Goal: Task Accomplishment & Management: Manage account settings

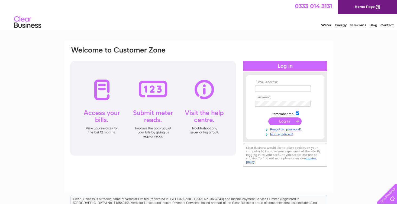
type input "shamrockwellbeing@gmail.com"
click at [286, 119] on input "submit" at bounding box center [284, 122] width 33 height 8
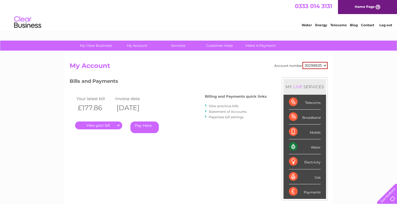
click at [228, 105] on link "View previous bills" at bounding box center [223, 106] width 30 height 4
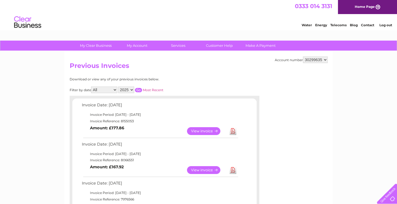
click at [210, 131] on link "View" at bounding box center [207, 131] width 40 height 8
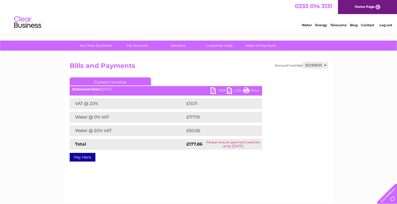
click at [219, 88] on link "PDF" at bounding box center [218, 91] width 16 height 8
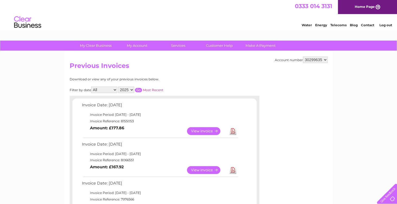
click at [208, 129] on link "View" at bounding box center [207, 131] width 40 height 8
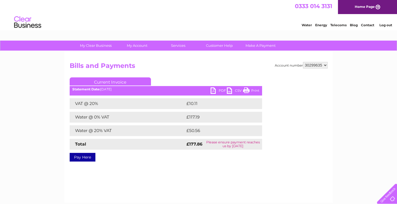
click at [214, 91] on link "PDF" at bounding box center [218, 91] width 16 height 8
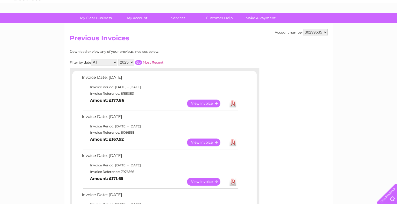
scroll to position [31, 0]
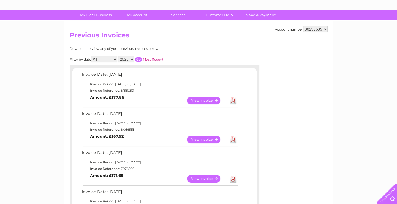
click at [208, 138] on link "View" at bounding box center [207, 140] width 40 height 8
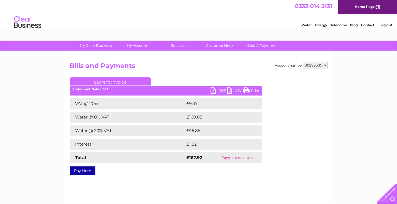
click at [221, 91] on link "PDF" at bounding box center [218, 91] width 16 height 8
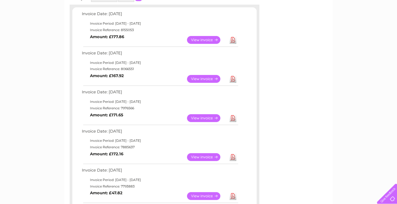
scroll to position [92, 0]
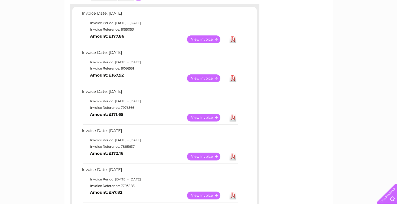
click at [203, 118] on link "View" at bounding box center [207, 118] width 40 height 8
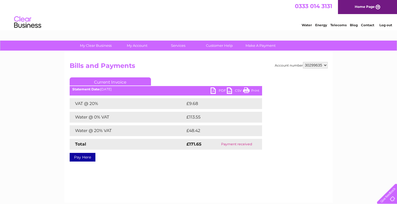
click at [217, 90] on link "PDF" at bounding box center [218, 91] width 16 height 8
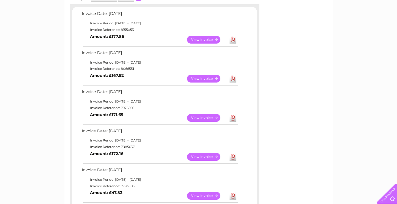
click at [201, 157] on link "View" at bounding box center [207, 157] width 40 height 8
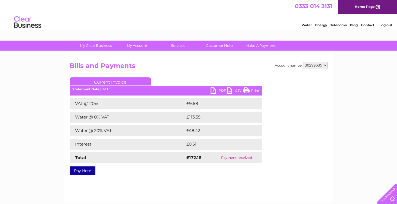
click at [221, 92] on link "PDF" at bounding box center [218, 91] width 16 height 8
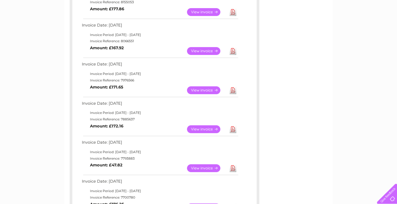
scroll to position [121, 0]
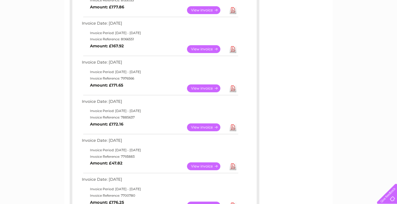
click at [204, 165] on link "View" at bounding box center [207, 166] width 40 height 8
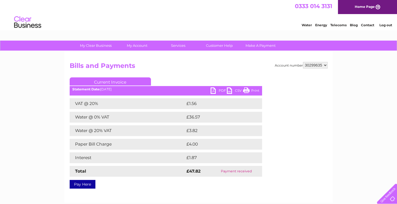
scroll to position [31, 0]
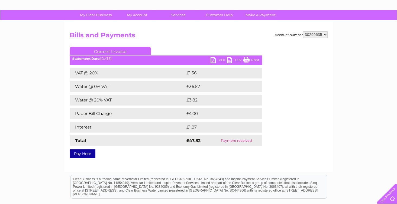
click at [220, 59] on link "PDF" at bounding box center [218, 61] width 16 height 8
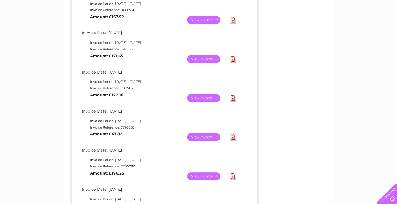
scroll to position [181, 0]
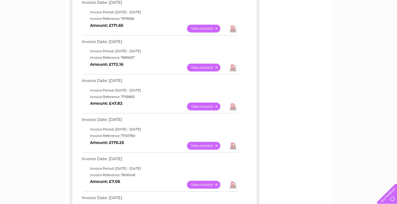
click at [201, 146] on link "View" at bounding box center [207, 146] width 40 height 8
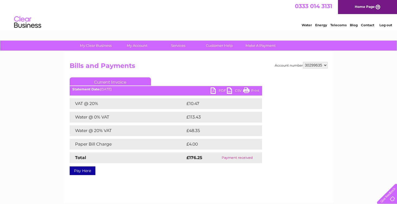
click at [220, 92] on link "PDF" at bounding box center [218, 91] width 16 height 8
click at [83, 15] on div "Water Energy Telecoms Blog Contact Log out" at bounding box center [198, 23] width 397 height 18
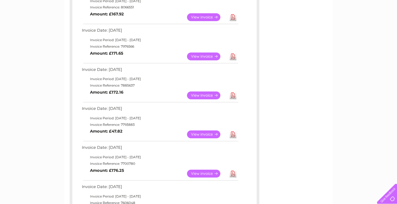
scroll to position [184, 0]
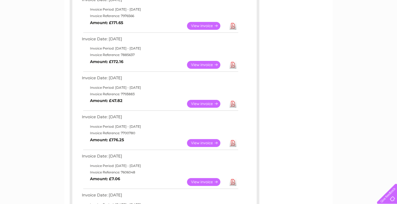
click at [208, 142] on link "View" at bounding box center [207, 143] width 40 height 8
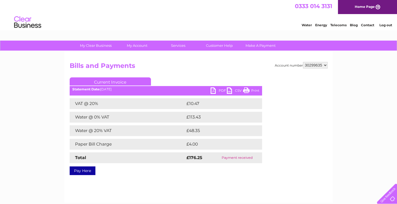
click at [221, 90] on link "PDF" at bounding box center [218, 91] width 16 height 8
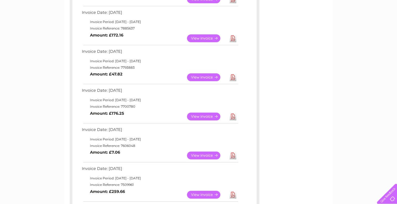
scroll to position [213, 0]
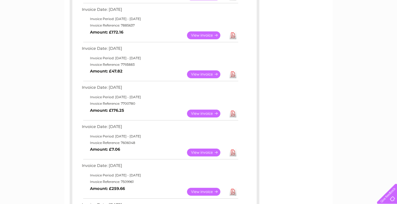
click at [207, 152] on link "View" at bounding box center [207, 153] width 40 height 8
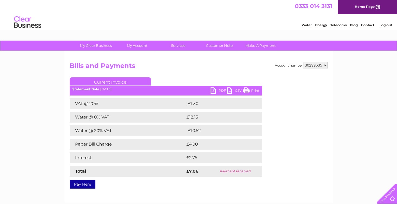
click at [221, 91] on link "PDF" at bounding box center [218, 91] width 16 height 8
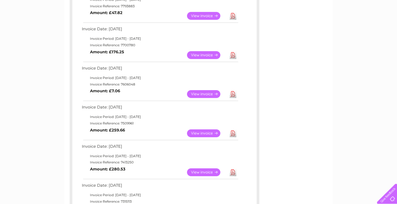
scroll to position [274, 0]
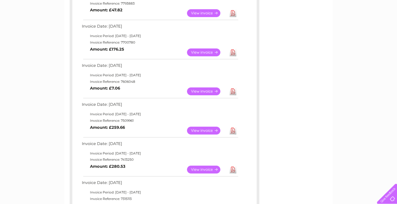
click at [203, 131] on link "View" at bounding box center [207, 131] width 40 height 8
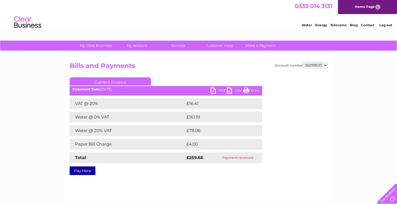
click at [217, 91] on link "PDF" at bounding box center [218, 91] width 16 height 8
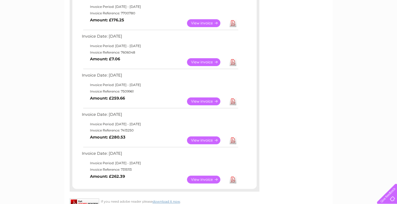
scroll to position [304, 0]
click at [210, 141] on link "View" at bounding box center [207, 140] width 40 height 8
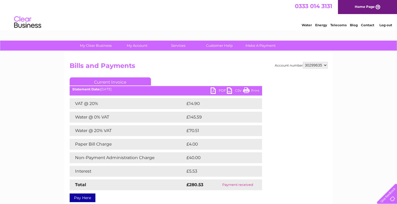
click at [217, 90] on link "PDF" at bounding box center [218, 91] width 16 height 8
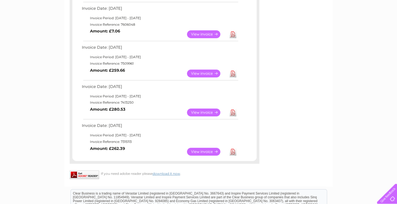
scroll to position [334, 0]
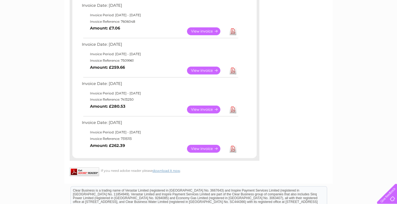
click at [205, 148] on link "View" at bounding box center [207, 149] width 40 height 8
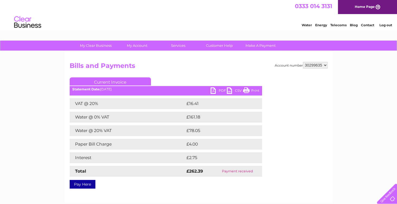
click at [216, 92] on link "PDF" at bounding box center [218, 91] width 16 height 8
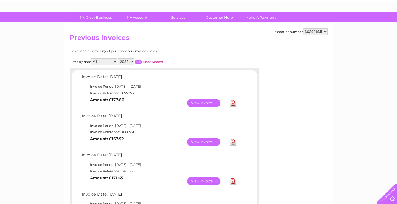
scroll to position [28, 0]
